Goal: Information Seeking & Learning: Find specific fact

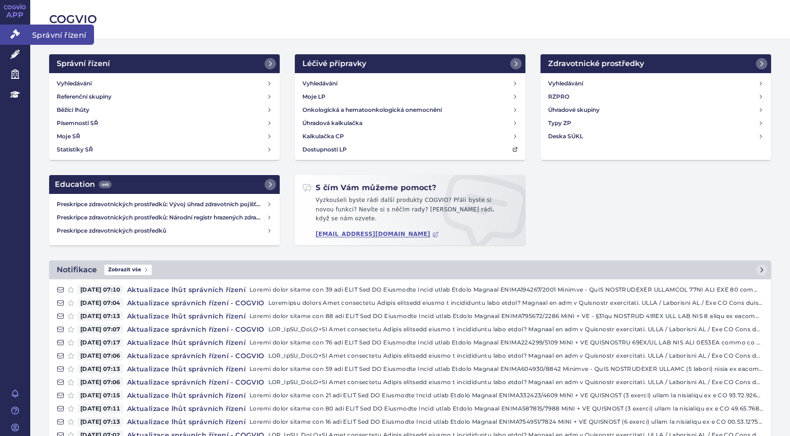
click at [16, 34] on icon at bounding box center [14, 33] width 9 height 9
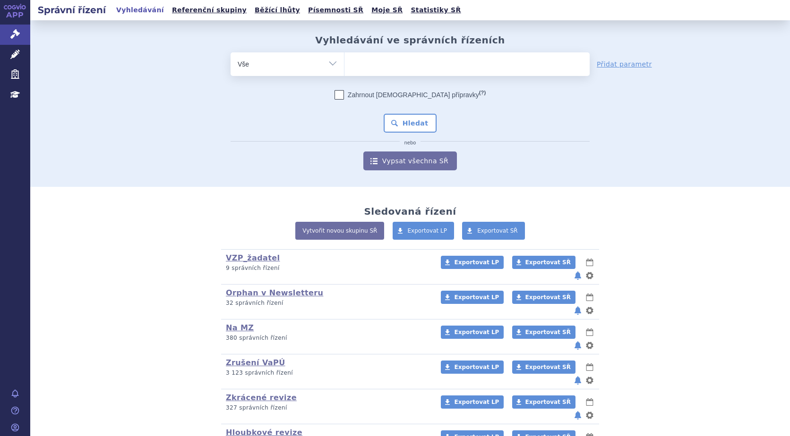
click at [356, 61] on ul at bounding box center [466, 62] width 245 height 20
click at [344, 61] on select at bounding box center [344, 64] width 0 height 24
type input "Qi"
type input "Qin"
type input "Qinlo"
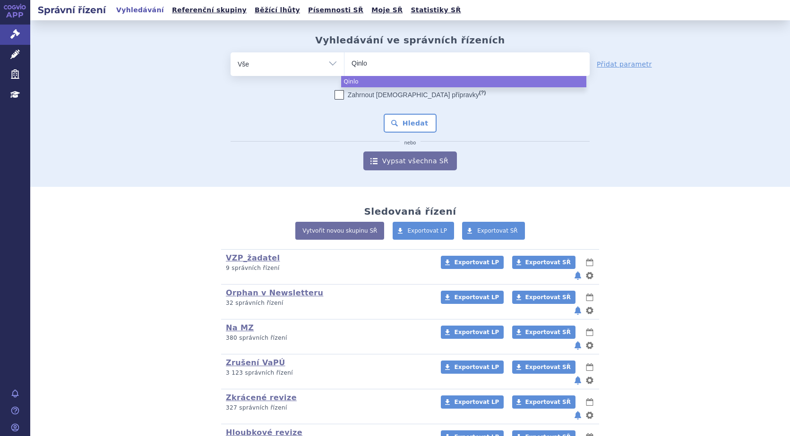
type input "Qinloc"
type input "Qinlock"
select select "Qinlock"
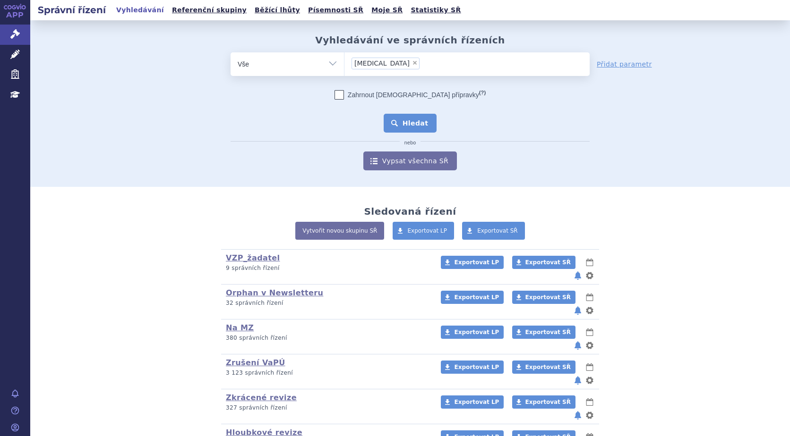
click at [400, 128] on button "Hledat" at bounding box center [410, 123] width 53 height 19
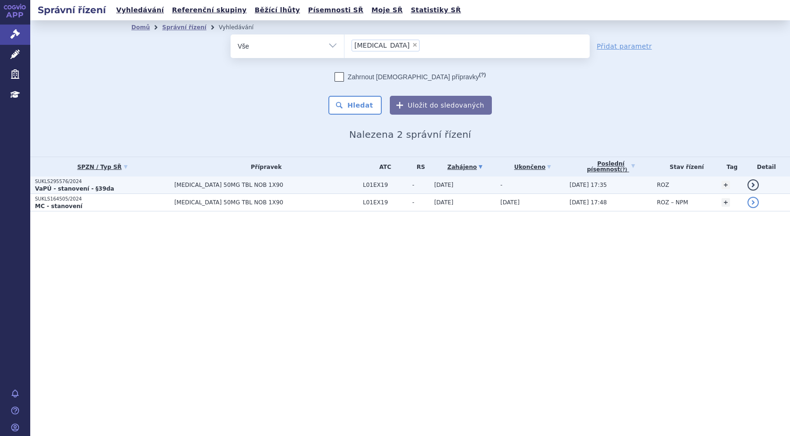
click at [53, 182] on p "SUKLS295576/2024" at bounding box center [102, 182] width 135 height 7
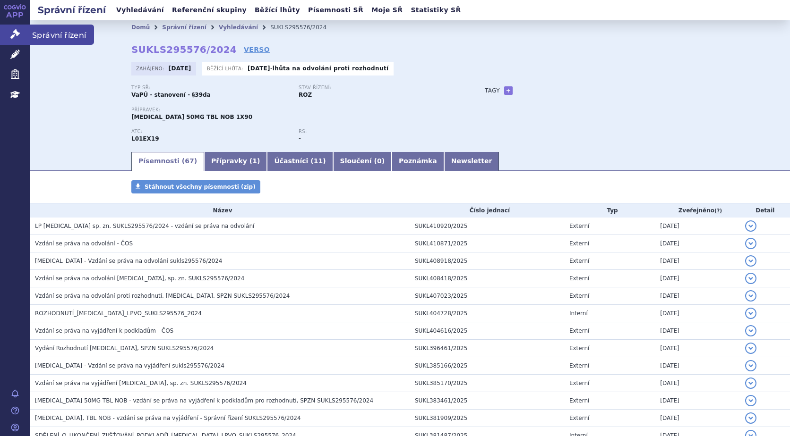
click at [10, 32] on link "Správní řízení" at bounding box center [15, 35] width 30 height 20
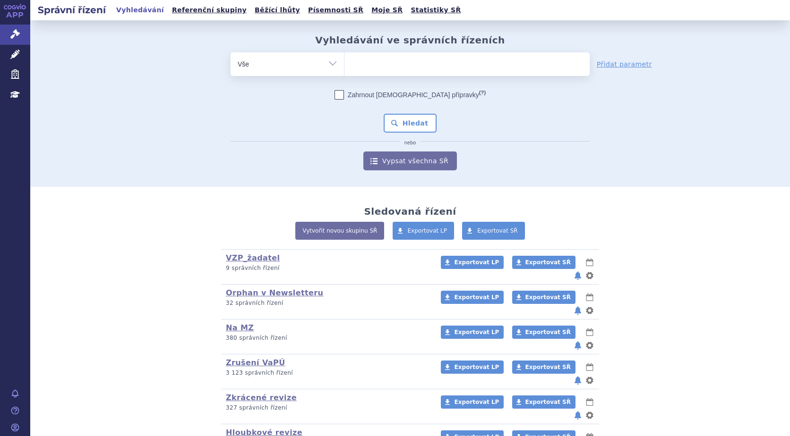
click at [363, 60] on ul at bounding box center [466, 62] width 245 height 20
click at [344, 60] on select at bounding box center [344, 64] width 0 height 24
type input "vy"
type input "vyd"
type input "vydu"
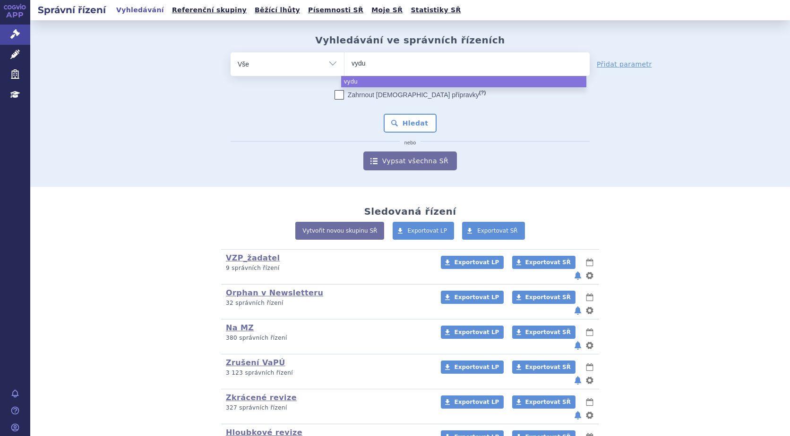
type input "vydur"
type input "vydura"
select select "vydura"
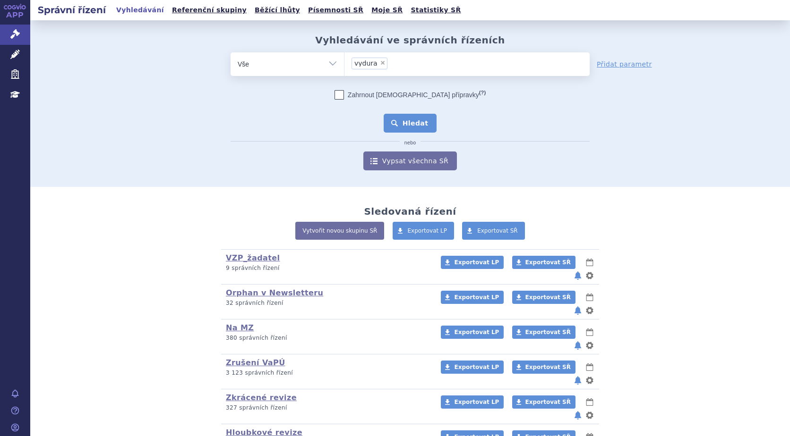
click at [405, 125] on button "Hledat" at bounding box center [410, 123] width 53 height 19
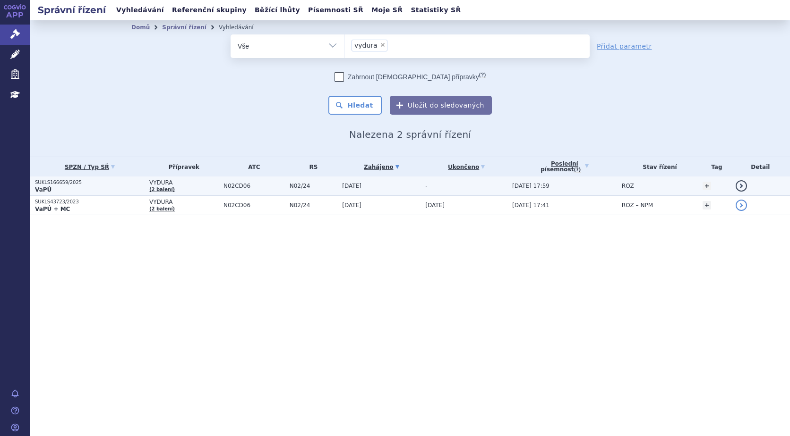
click at [60, 187] on p "VaPÚ" at bounding box center [90, 190] width 110 height 8
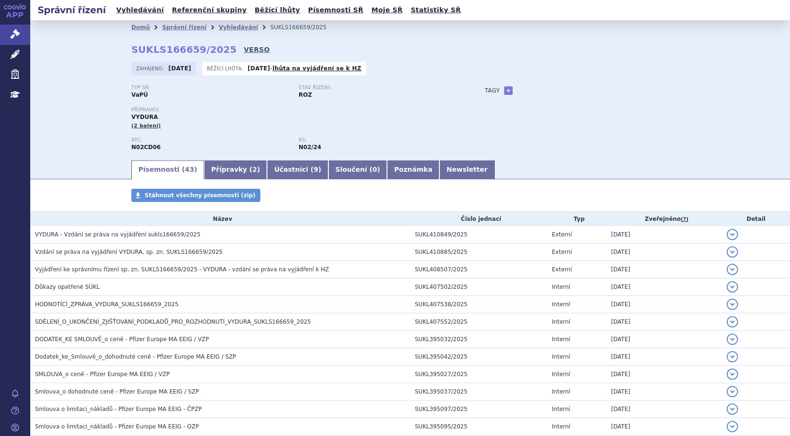
click at [244, 49] on link "VERSO" at bounding box center [257, 49] width 26 height 9
click at [16, 34] on icon at bounding box center [14, 33] width 9 height 9
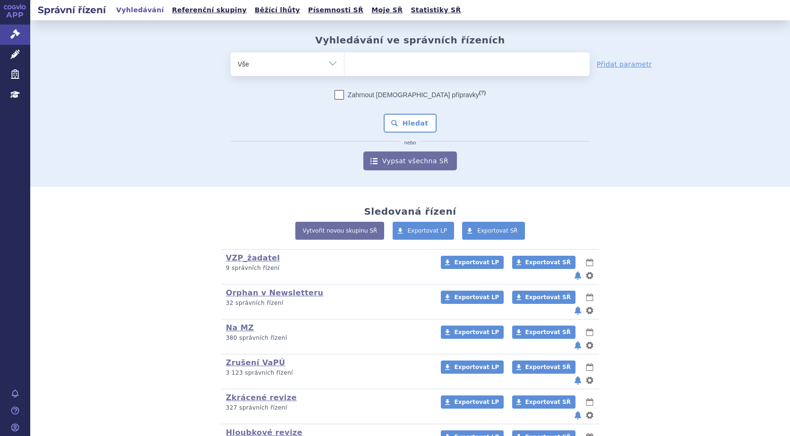
click at [352, 66] on input "search" at bounding box center [353, 63] width 5 height 12
type input "te"
type input "tec"
type input "tecv"
type input "tecvy"
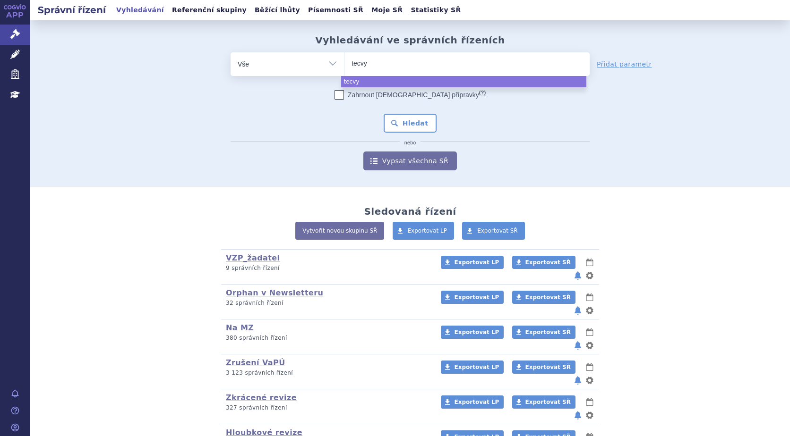
type input "tecv"
type input "tecva"
type input "tecvay"
type input "tecvayl"
type input "tecvayli"
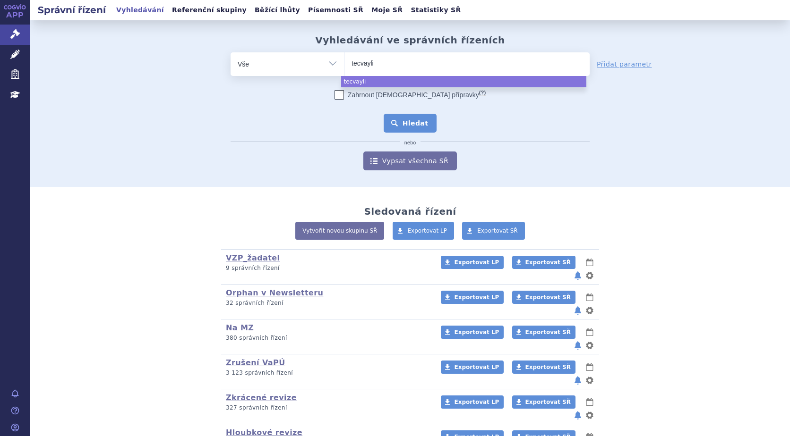
select select "tecvayli"
click at [405, 123] on button "Hledat" at bounding box center [410, 123] width 53 height 19
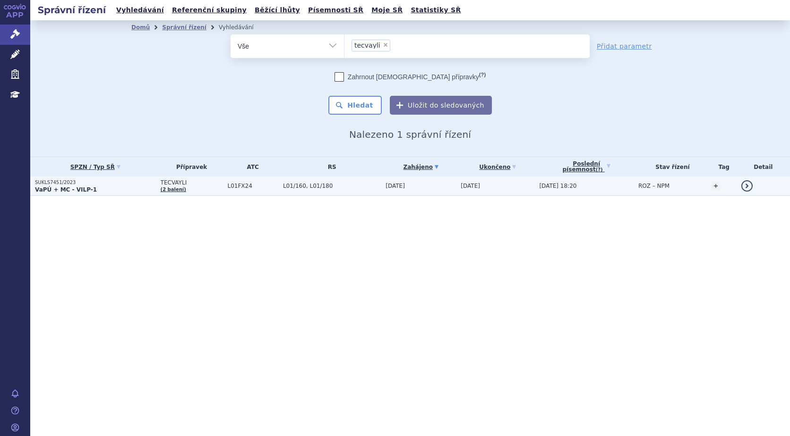
click at [51, 181] on p "SUKLS7451/2023" at bounding box center [95, 182] width 121 height 7
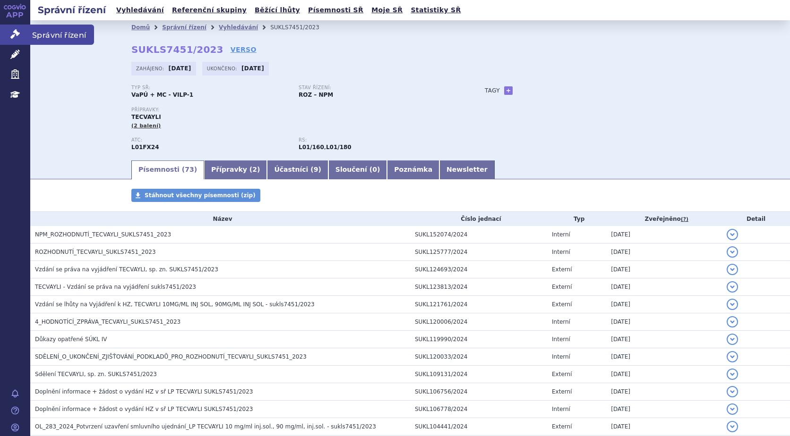
click at [14, 32] on icon at bounding box center [14, 33] width 9 height 9
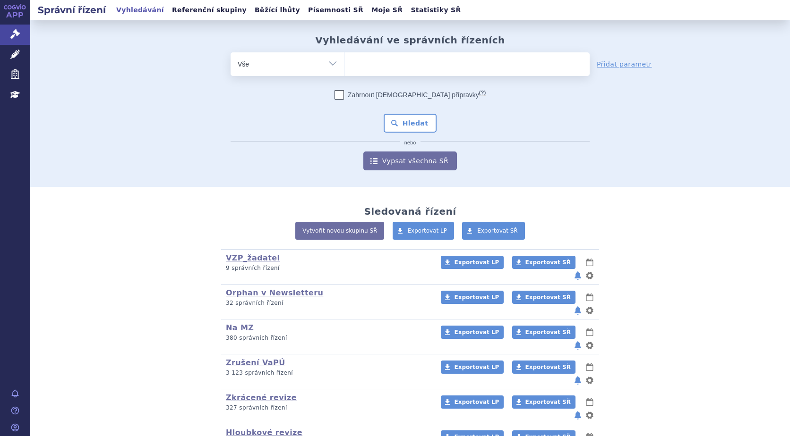
click at [356, 60] on ul at bounding box center [466, 62] width 245 height 20
click at [344, 60] on select at bounding box center [344, 64] width 0 height 24
type input "ry"
type input "ryb"
type input "rybe"
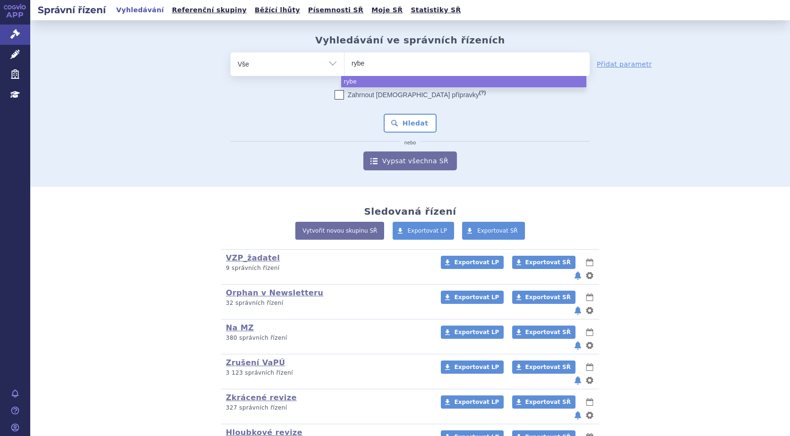
type input "ryb"
type input "rybr"
type input "rybre"
type input "rybreva"
type input "rybrevan"
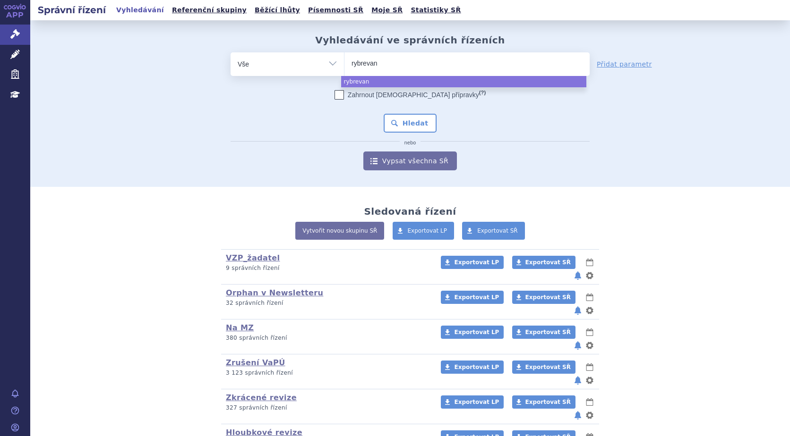
type input "rybrevanz"
type input "rybrevanzt"
select select "rybrevanzt"
click at [393, 64] on span "×" at bounding box center [396, 63] width 6 height 6
click at [344, 64] on select "rybrevanzt" at bounding box center [344, 64] width 0 height 24
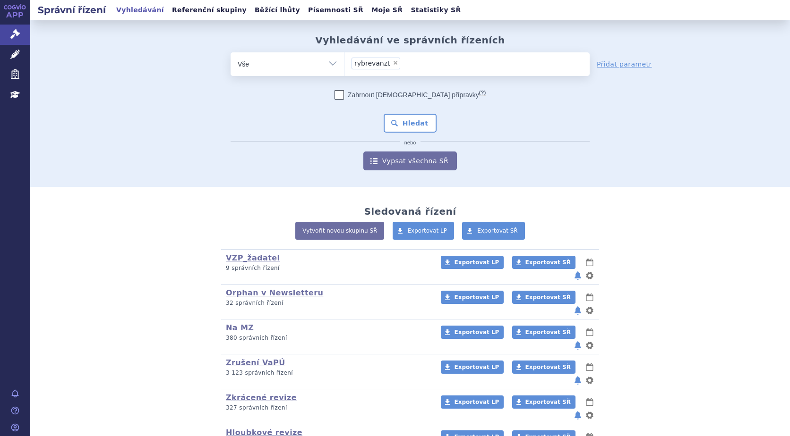
select select
type input "ry"
type input "ryb"
type input "rybr"
type input "rybre"
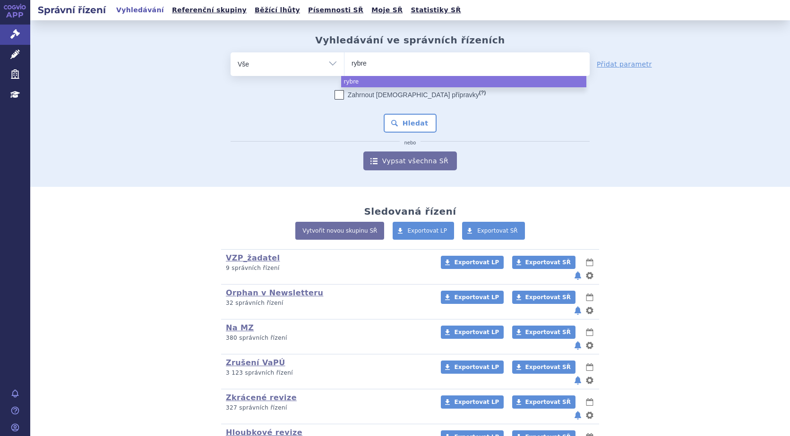
type input "rybrev"
type input "rybreva"
type input "rybrevan"
type input "rybrevanr"
type input "rybrevan"
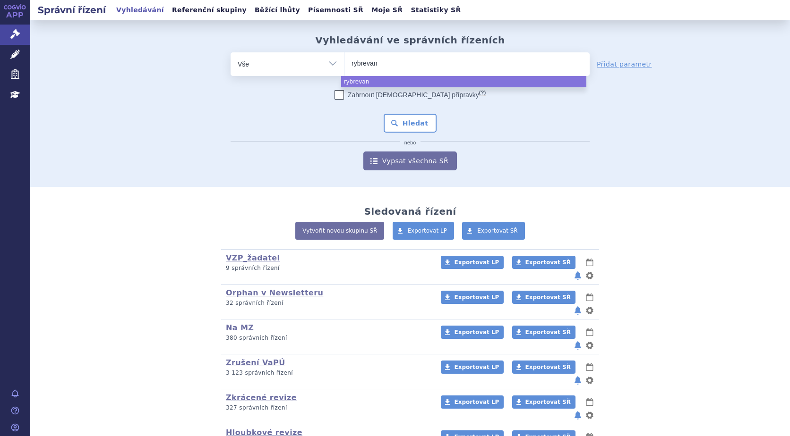
type input "rybrevant"
select select "rybrevant"
click at [410, 120] on button "Hledat" at bounding box center [410, 123] width 53 height 19
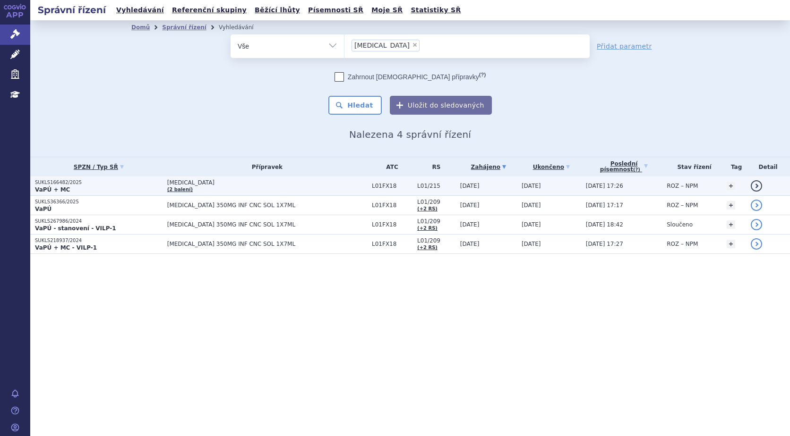
click at [63, 185] on p "SUKLS166482/2025" at bounding box center [99, 182] width 128 height 7
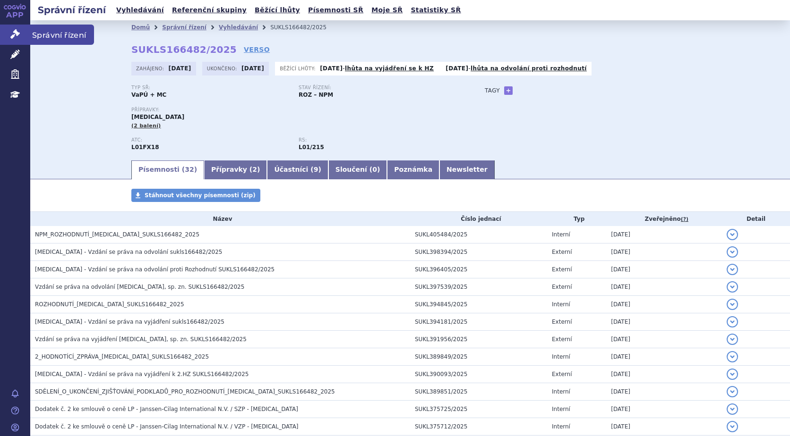
click at [17, 37] on icon at bounding box center [14, 33] width 9 height 9
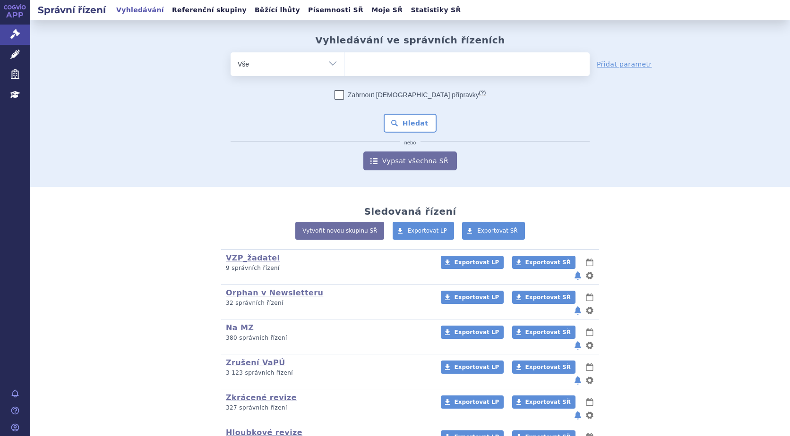
click at [360, 58] on ul at bounding box center [466, 62] width 245 height 20
click at [344, 58] on select at bounding box center [344, 64] width 0 height 24
type input "re"
type input "ret"
type input "retse"
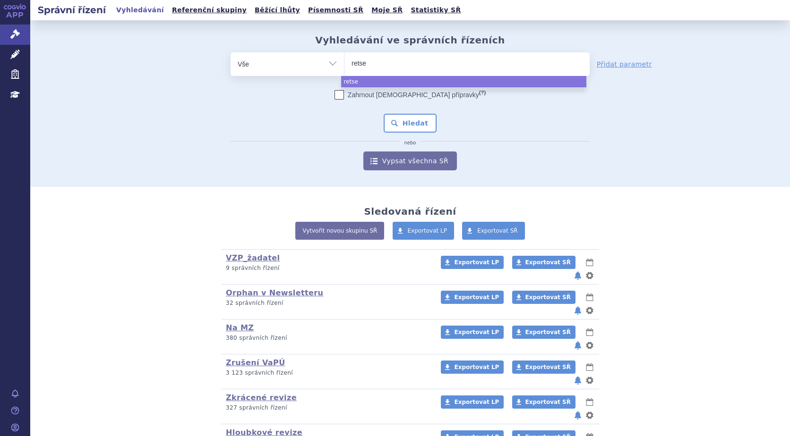
type input "retsev"
type input "retsevm"
type input "retsevmo"
select select "retsevmo"
click at [391, 128] on button "Hledat" at bounding box center [410, 123] width 53 height 19
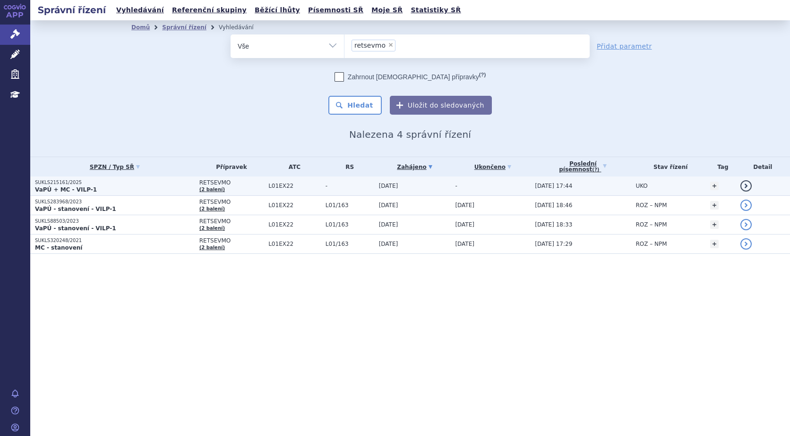
click at [71, 184] on p "SUKLS215161/2025" at bounding box center [115, 182] width 160 height 7
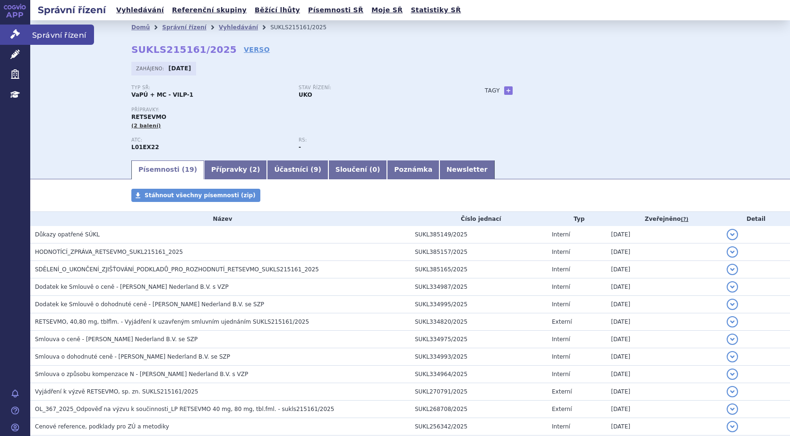
click at [14, 34] on icon at bounding box center [14, 33] width 9 height 9
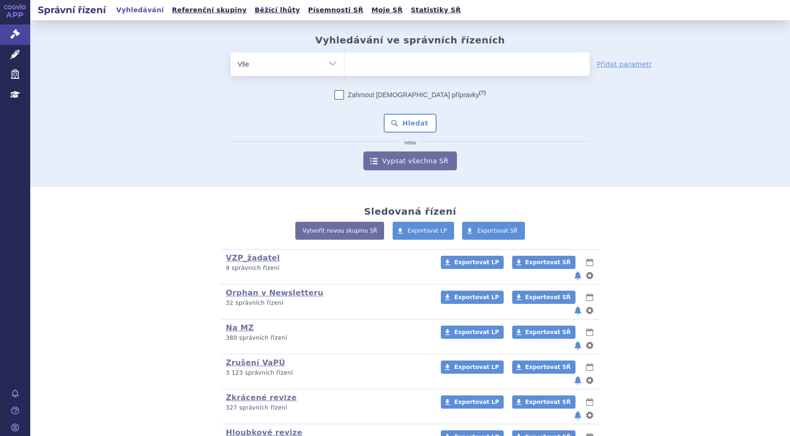
click at [353, 67] on ul at bounding box center [466, 62] width 245 height 20
click at [344, 67] on select at bounding box center [344, 64] width 0 height 24
type input "br"
type input "briu"
type input "brium"
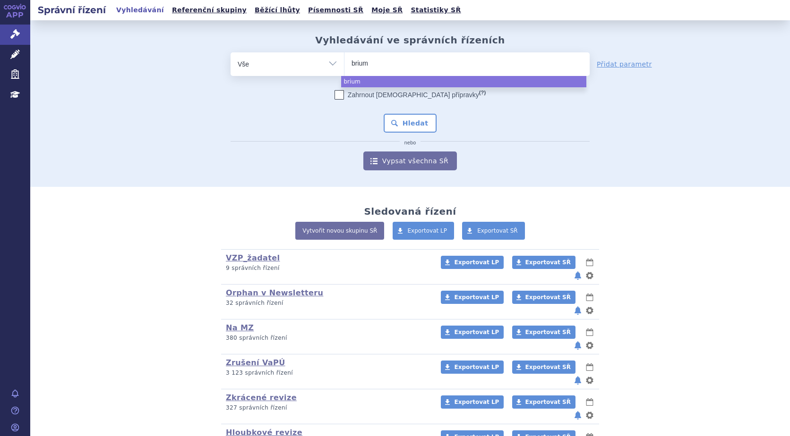
type input "briumv"
type input "briumvi"
select select "briumvi"
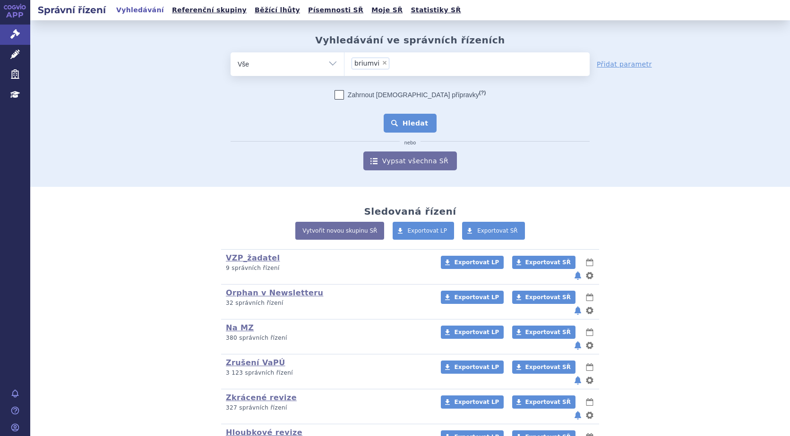
click at [400, 121] on button "Hledat" at bounding box center [410, 123] width 53 height 19
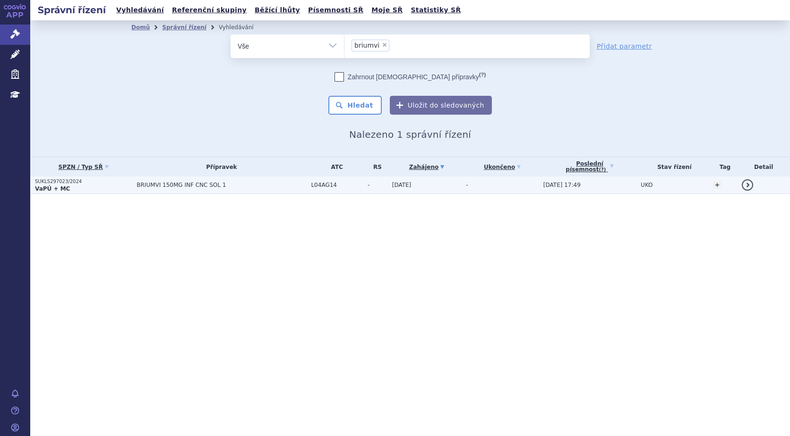
click at [59, 184] on p "SUKLS297023/2024" at bounding box center [83, 182] width 97 height 7
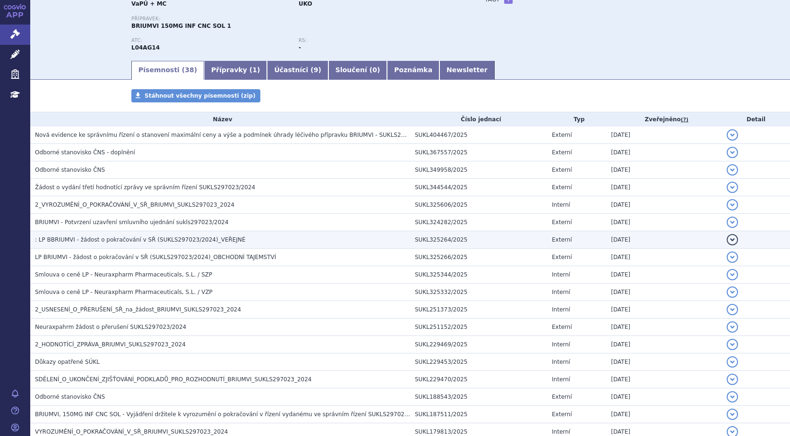
scroll to position [94, 0]
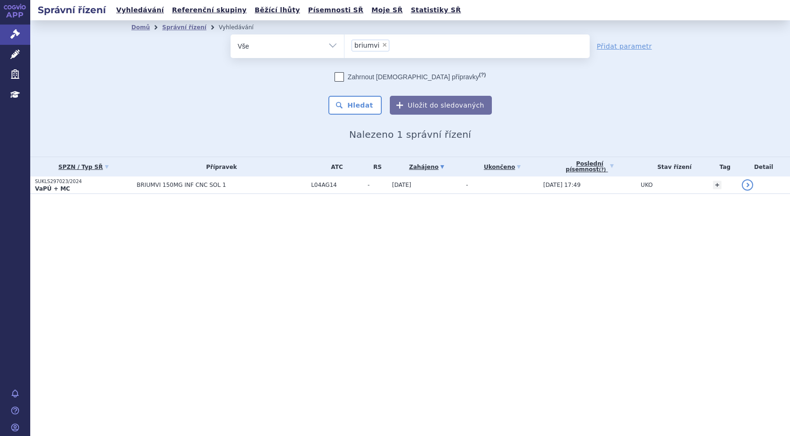
click at [382, 46] on span "×" at bounding box center [385, 45] width 6 height 6
click at [344, 46] on select "briumvi" at bounding box center [344, 46] width 0 height 24
select select
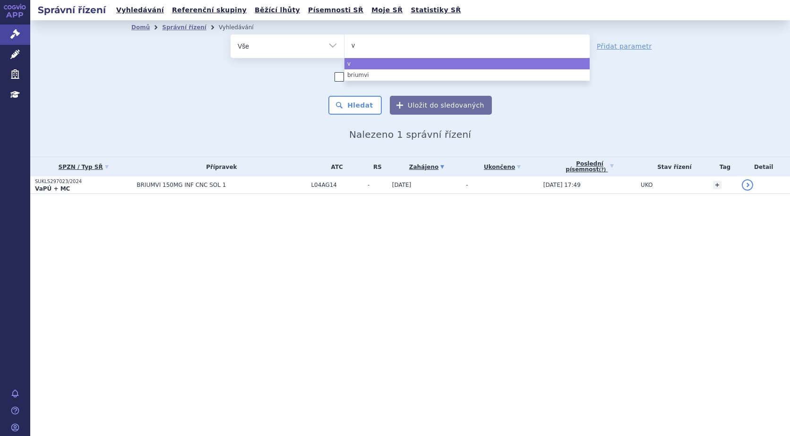
type input "vy"
type input "vylo"
type input "vyloy"
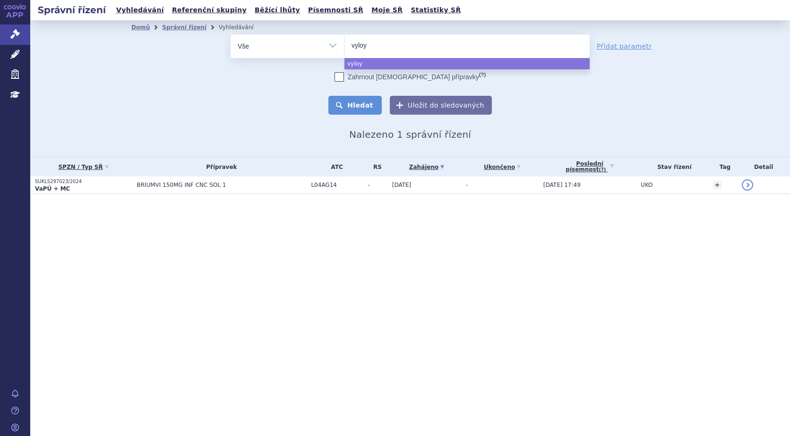
select select "vyloy"
click at [365, 105] on button "Hledat" at bounding box center [354, 105] width 53 height 19
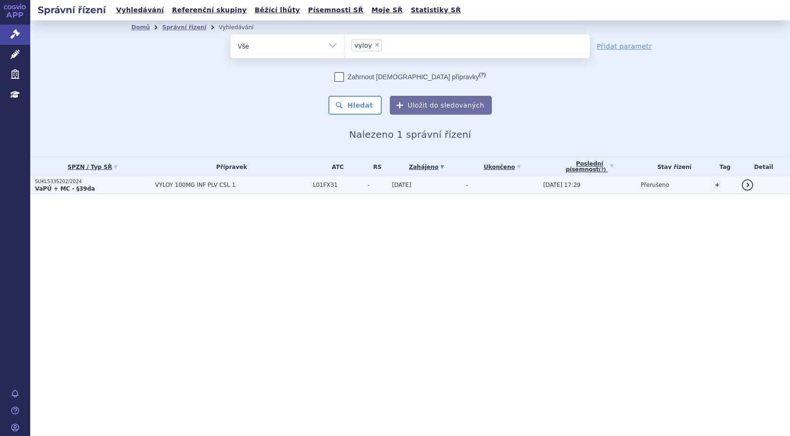
click at [43, 190] on strong "VaPÚ + MC - §39da" at bounding box center [65, 189] width 60 height 7
